Goal: Navigation & Orientation: Find specific page/section

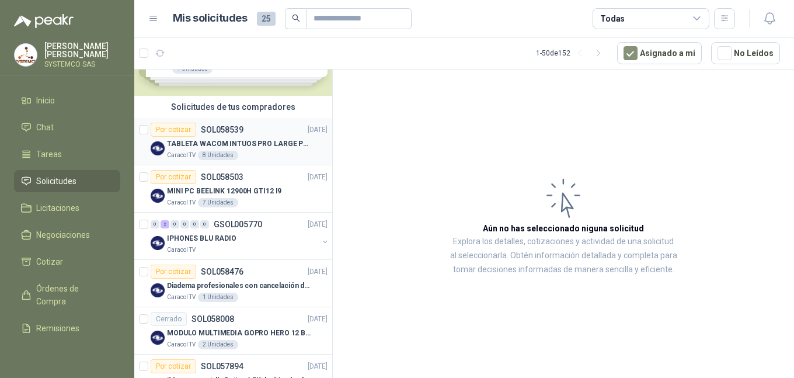
scroll to position [117, 0]
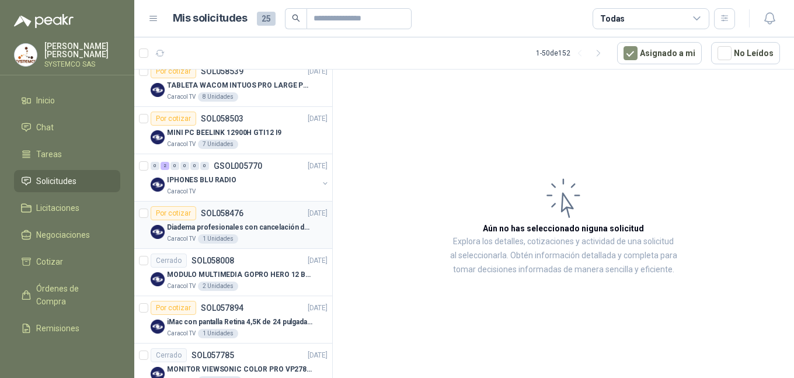
click at [253, 226] on p "Diadema profesionales con cancelación de ruido en micrófono" at bounding box center [239, 227] width 145 height 11
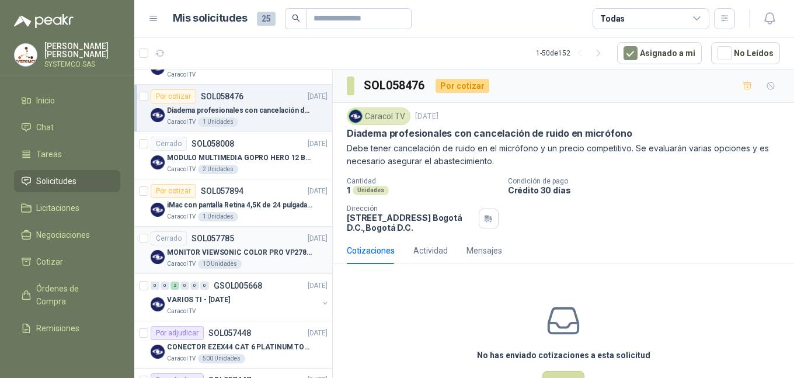
scroll to position [292, 0]
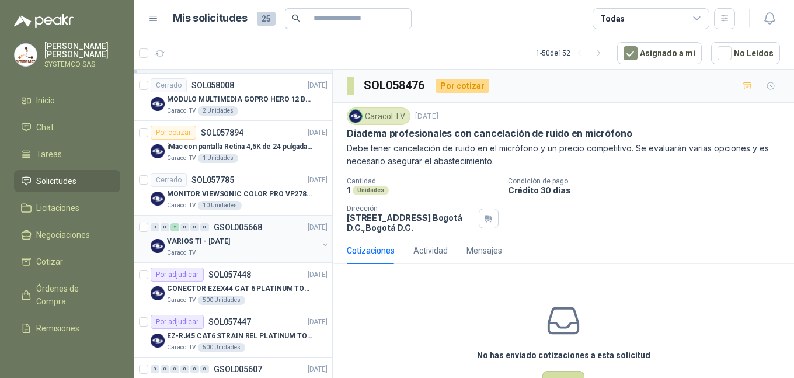
click at [261, 252] on div "Caracol TV" at bounding box center [242, 252] width 151 height 9
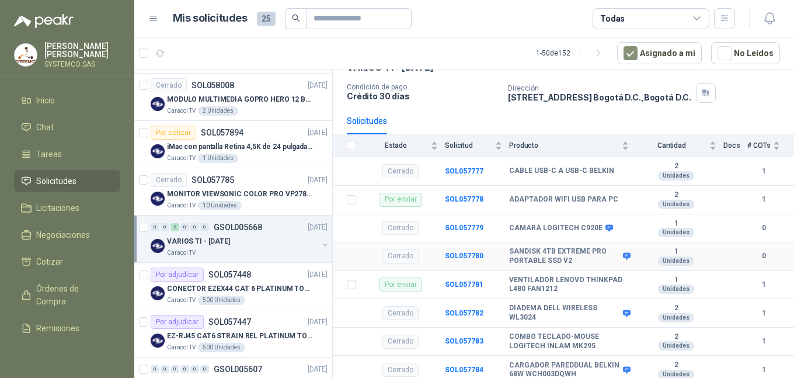
scroll to position [71, 0]
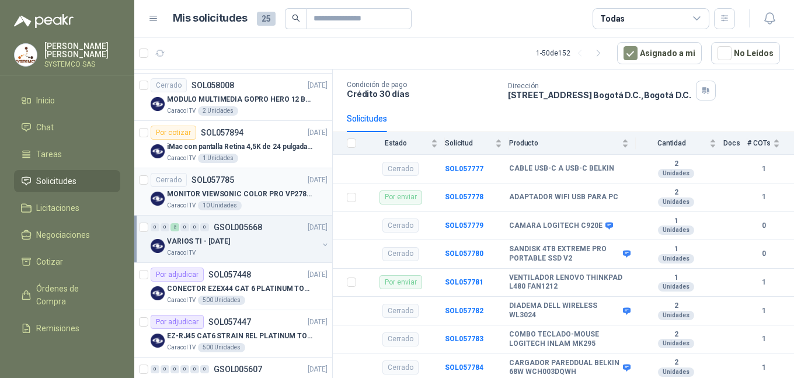
click at [277, 195] on p "MONITOR VIEWSONIC COLOR PRO VP2786-4K" at bounding box center [239, 194] width 145 height 11
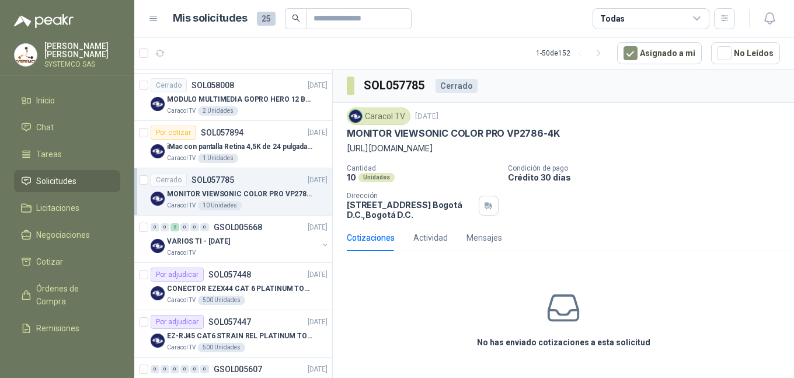
scroll to position [234, 0]
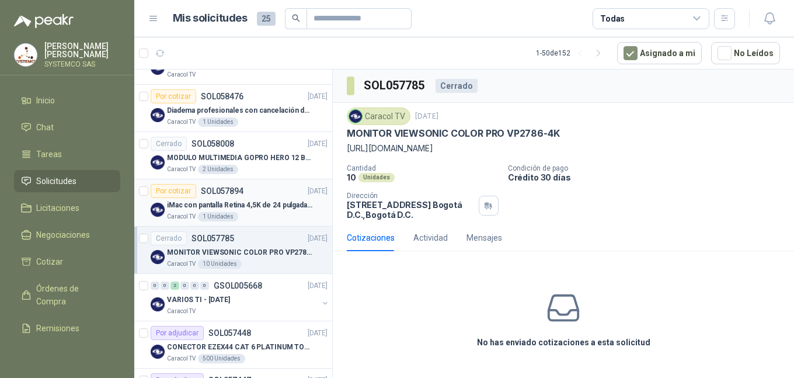
click at [275, 195] on div "Por cotizar SOL057894 [DATE]" at bounding box center [239, 191] width 177 height 14
